Goal: Task Accomplishment & Management: Manage account settings

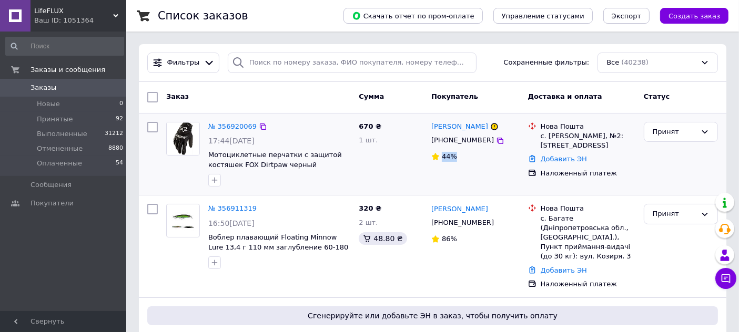
drag, startPoint x: 468, startPoint y: 155, endPoint x: 442, endPoint y: 161, distance: 26.5
click at [442, 161] on div "44%" at bounding box center [475, 157] width 88 height 10
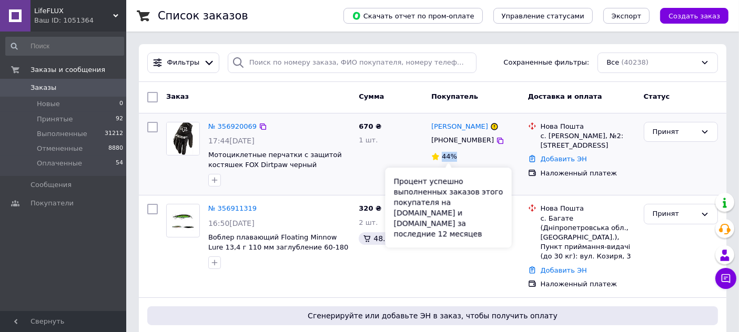
copy span "44%"
